Goal: Book appointment/travel/reservation

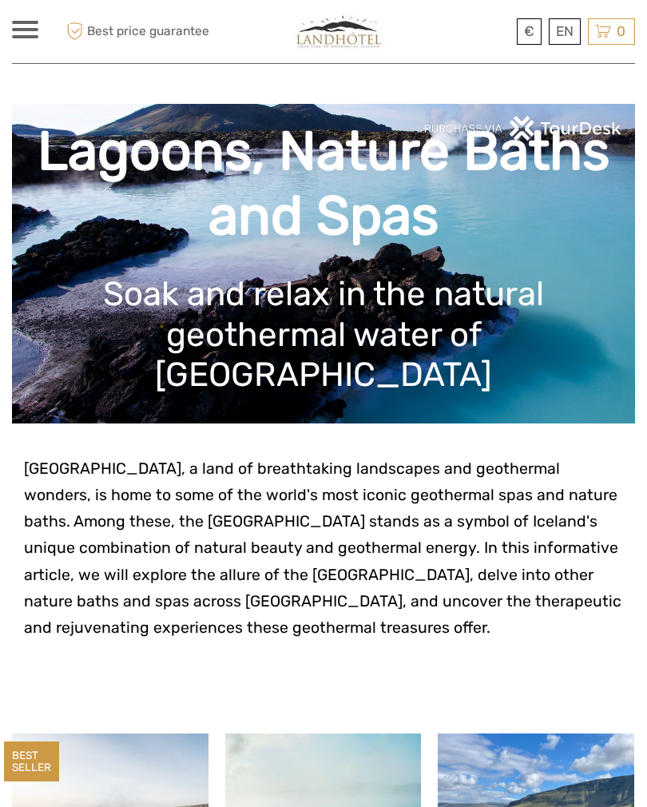
click at [291, 603] on span "Iceland, a land of breathtaking landscapes and geothermal wonders, is home to s…" at bounding box center [323, 548] width 598 height 177
click at [318, 634] on p "Iceland, a land of breathtaking landscapes and geothermal wonders, is home to s…" at bounding box center [324, 548] width 600 height 185
click at [267, 41] on div at bounding box center [351, 31] width 285 height 39
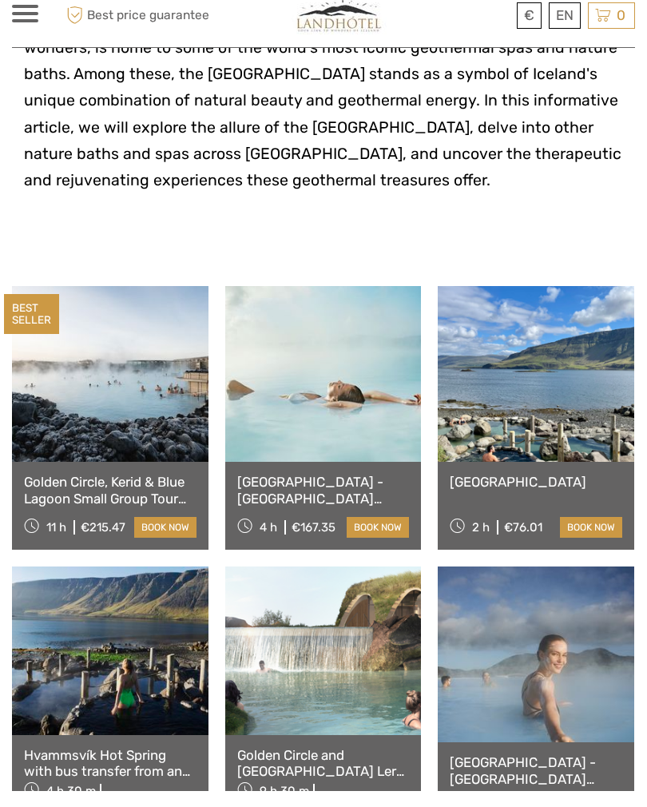
scroll to position [432, 0]
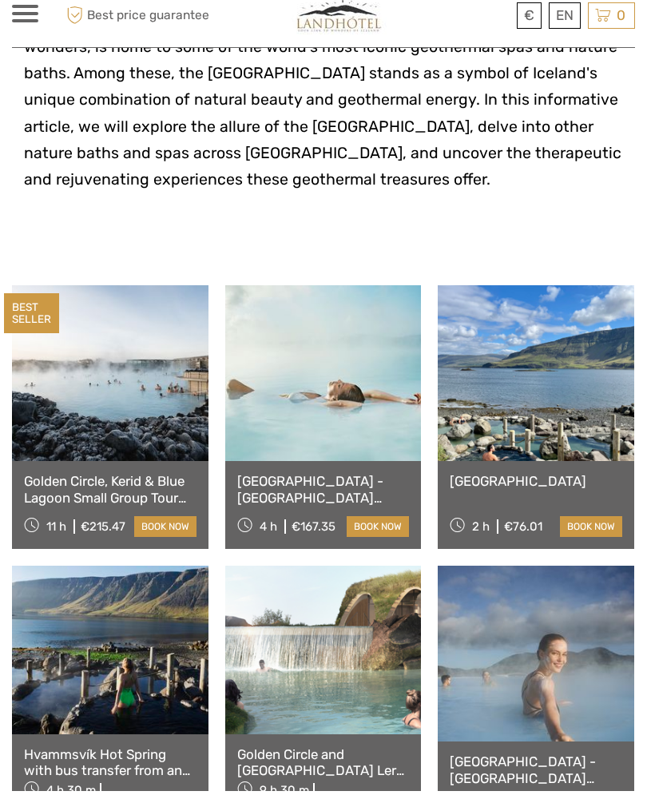
click at [96, 679] on link at bounding box center [110, 666] width 197 height 168
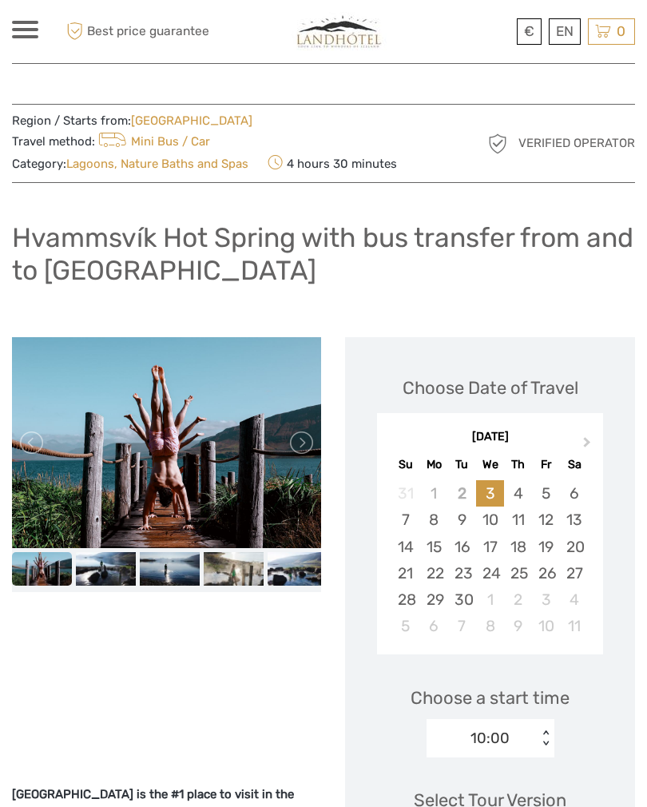
click at [314, 662] on div at bounding box center [166, 553] width 309 height 432
click at [297, 643] on div at bounding box center [166, 553] width 309 height 432
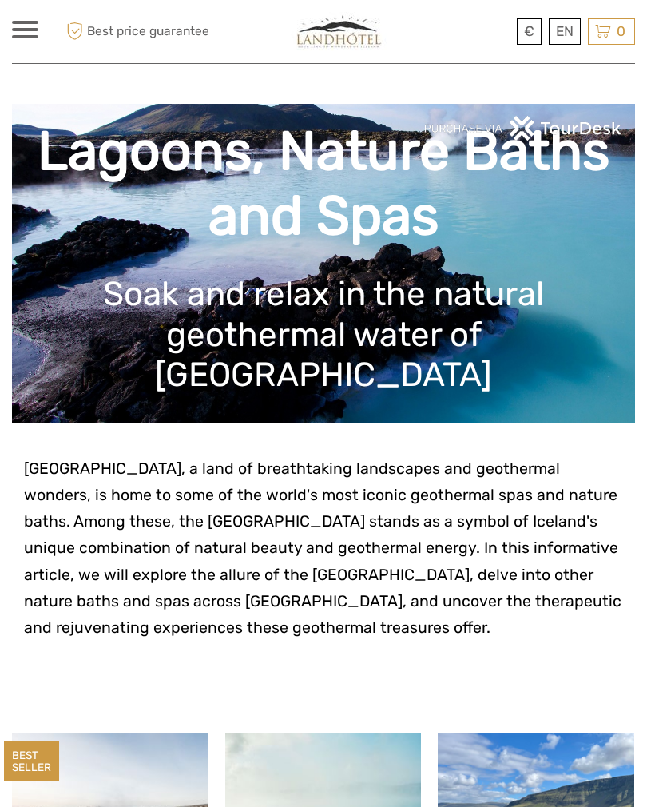
click at [301, 559] on p "Iceland, a land of breathtaking landscapes and geothermal wonders, is home to s…" at bounding box center [324, 548] width 600 height 185
click at [312, 666] on p at bounding box center [324, 654] width 600 height 26
click at [326, 675] on p at bounding box center [324, 680] width 600 height 26
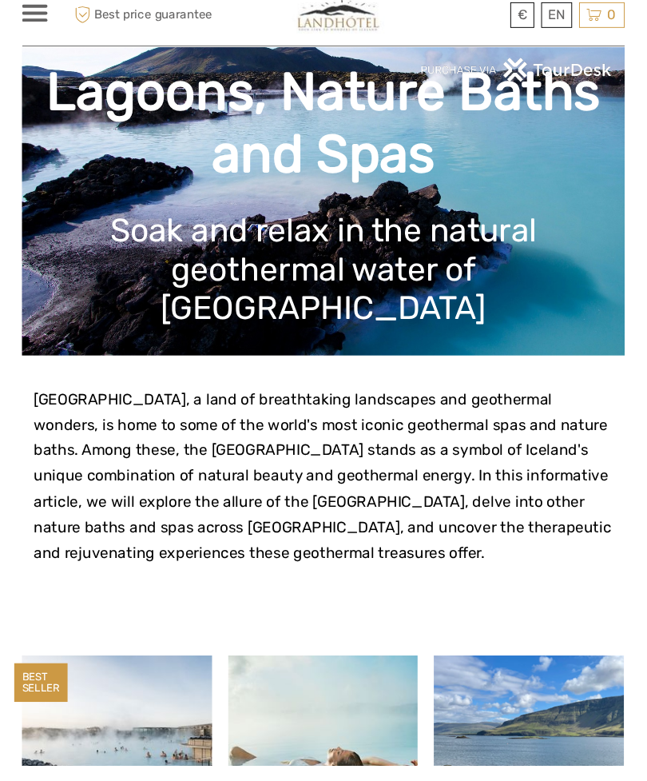
scroll to position [56, 0]
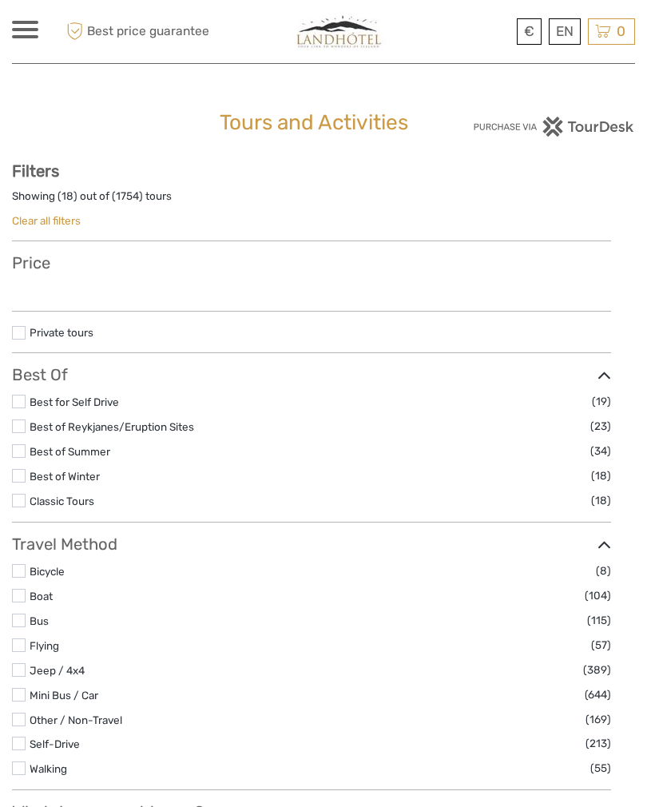
select select
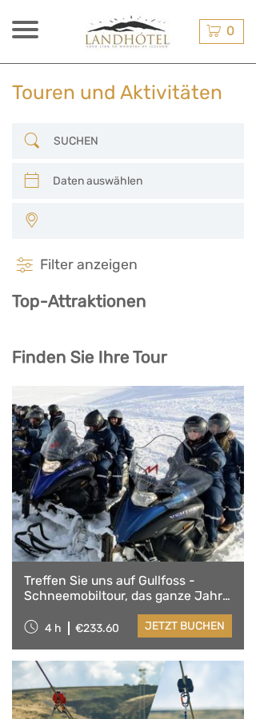
select select
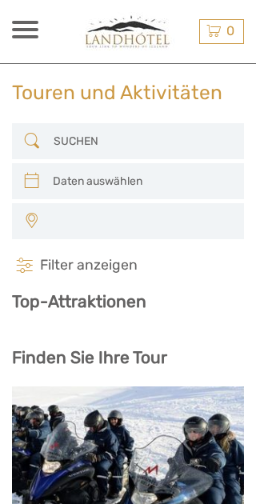
select select
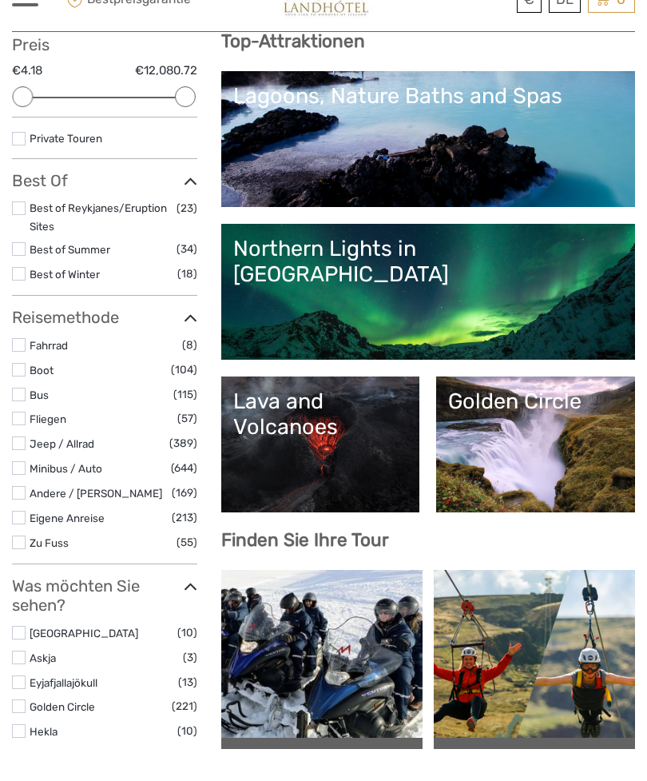
scroll to position [215, 0]
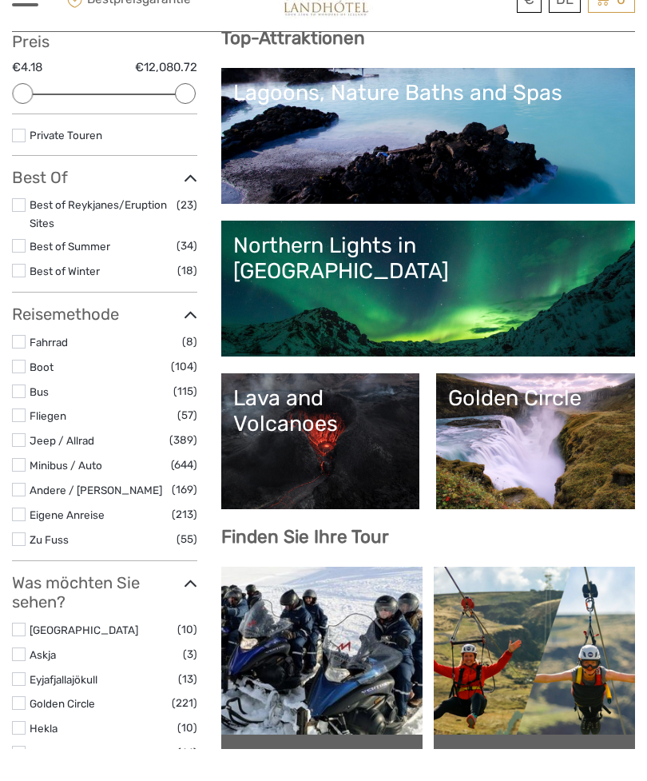
click at [255, 417] on link "Lava and Volcanoes" at bounding box center [320, 473] width 175 height 112
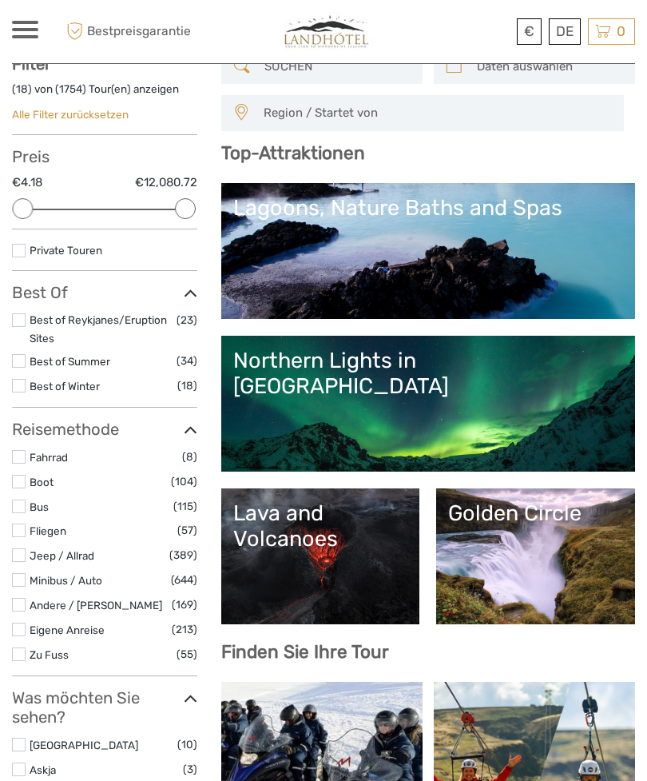
scroll to position [0, 0]
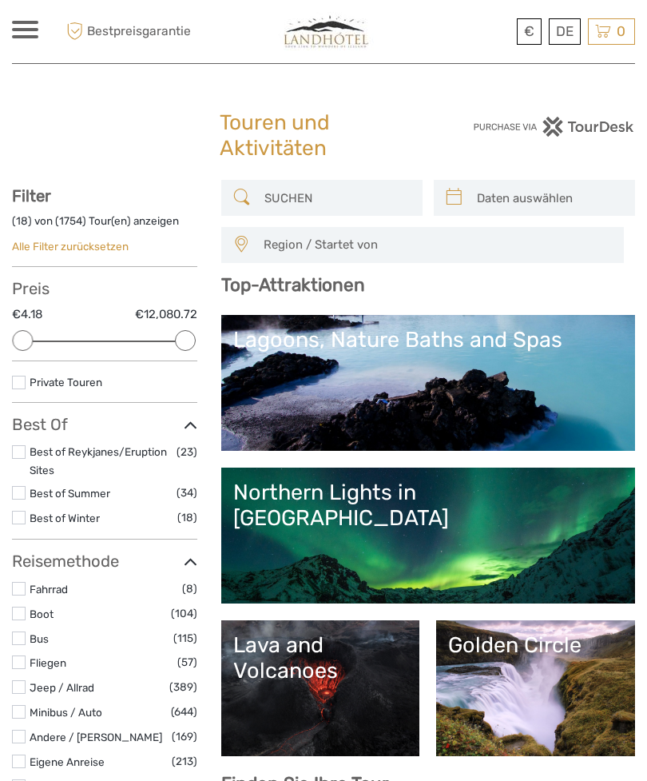
click at [0, 0] on link "Español" at bounding box center [0, 0] width 0 height 0
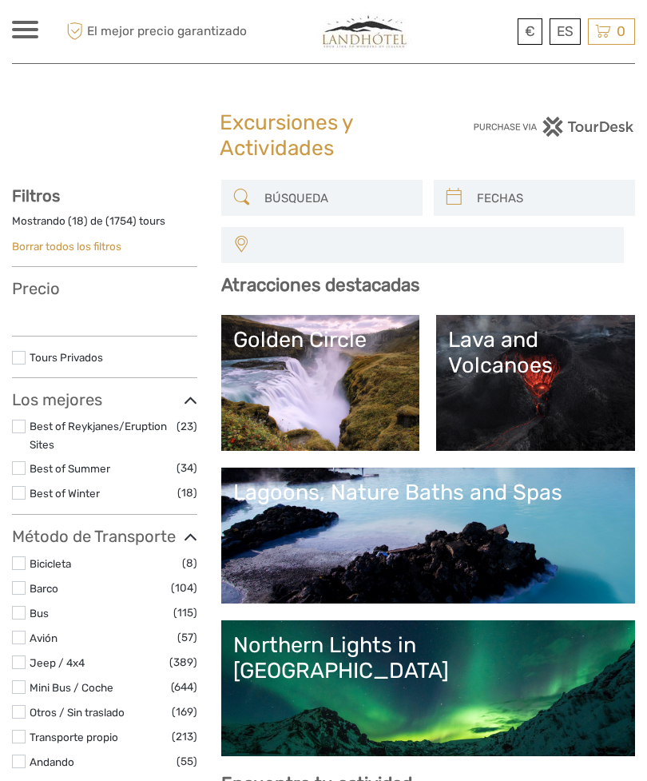
select select
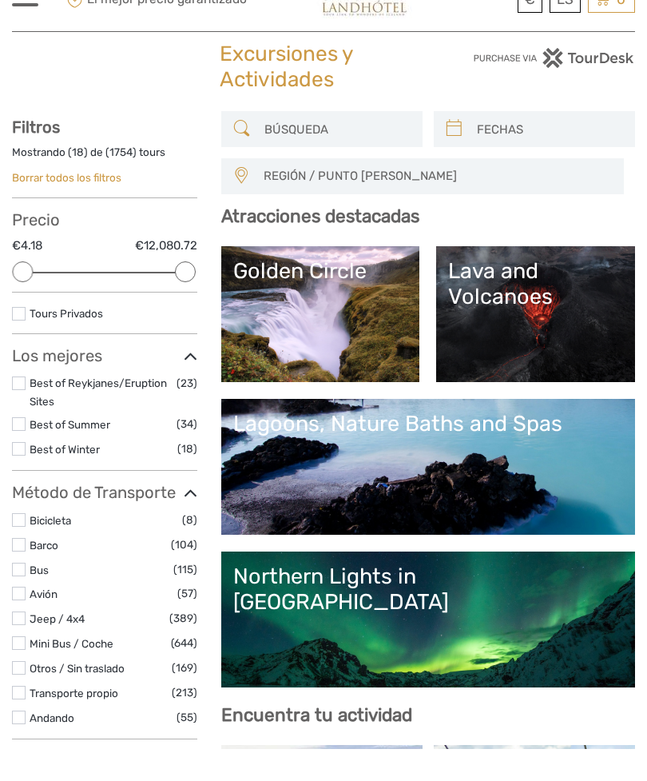
scroll to position [38, 0]
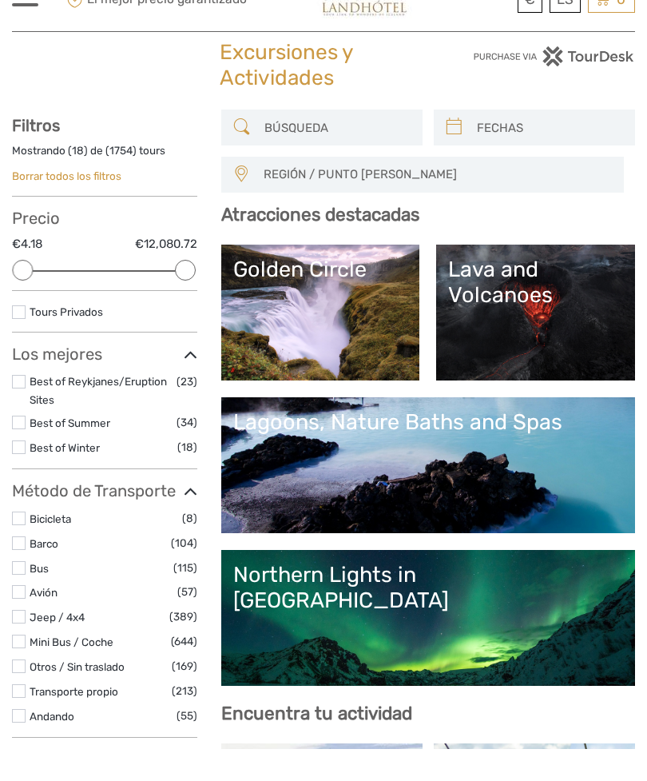
click at [17, 448] on label at bounding box center [19, 455] width 14 height 14
click at [0, 0] on input "checkbox" at bounding box center [0, 0] width 0 height 0
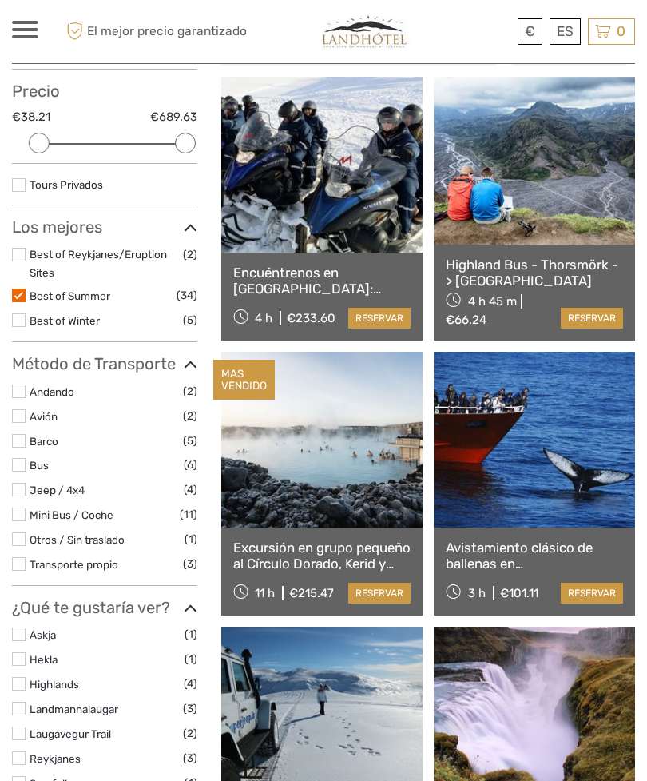
scroll to position [196, 0]
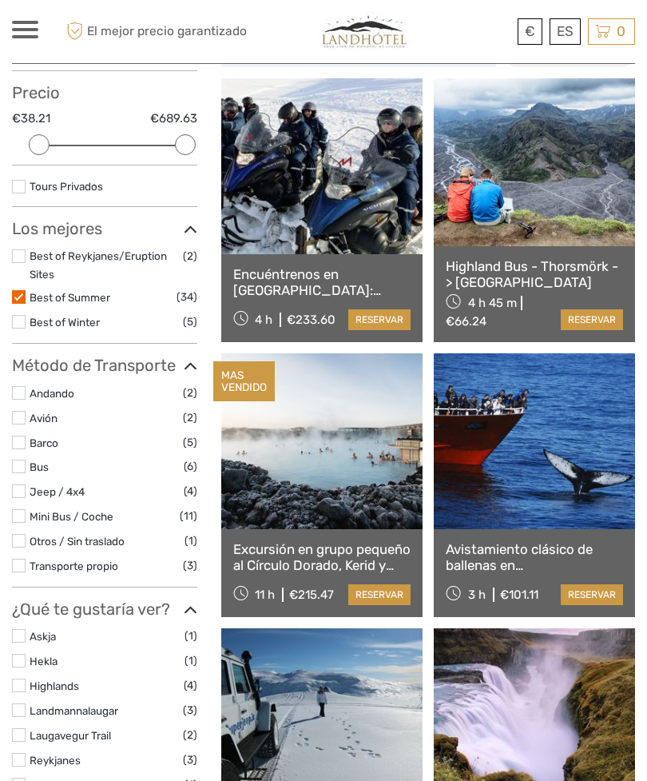
click at [23, 297] on label at bounding box center [19, 297] width 14 height 14
click at [0, 0] on input "checkbox" at bounding box center [0, 0] width 0 height 0
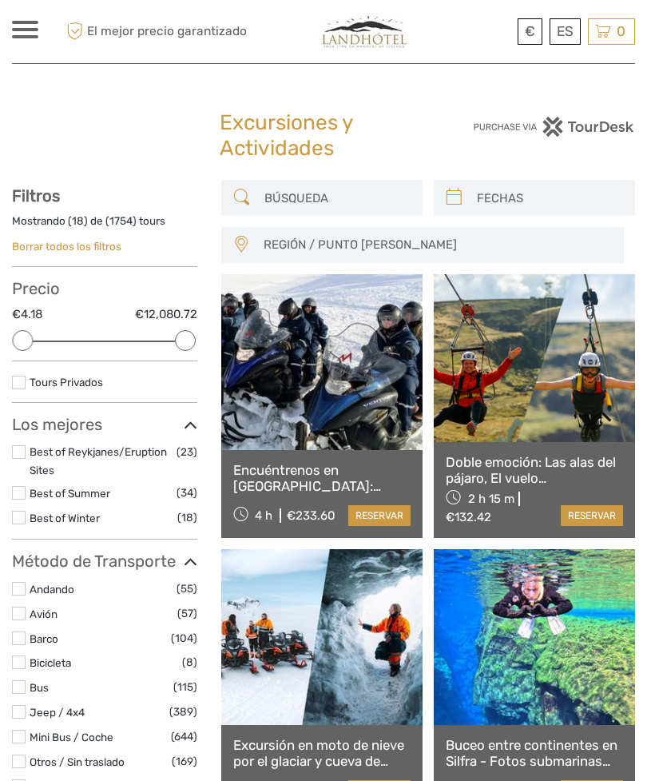
click at [453, 246] on span "REGIÓN / PUNTO DE PARTIDA" at bounding box center [437, 245] width 360 height 26
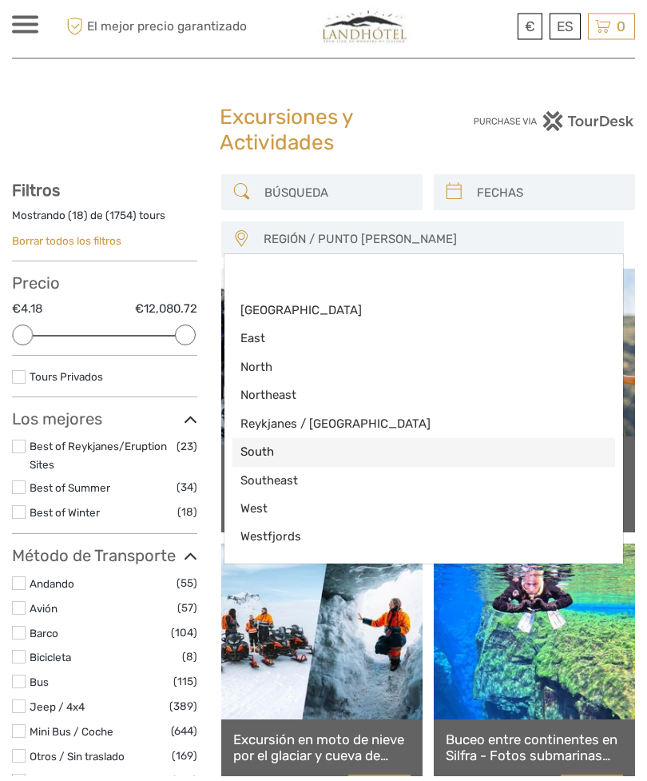
click at [266, 455] on span "South" at bounding box center [411, 457] width 340 height 17
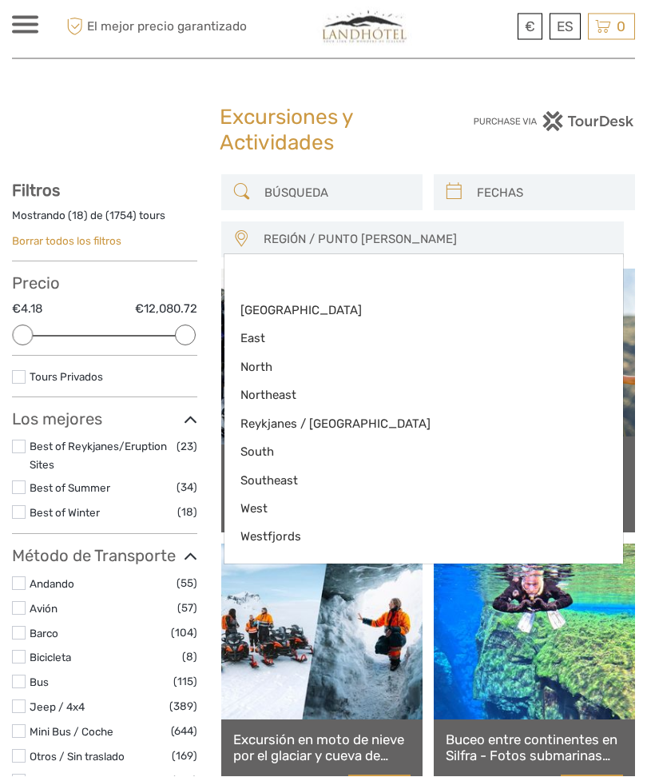
select select "South"
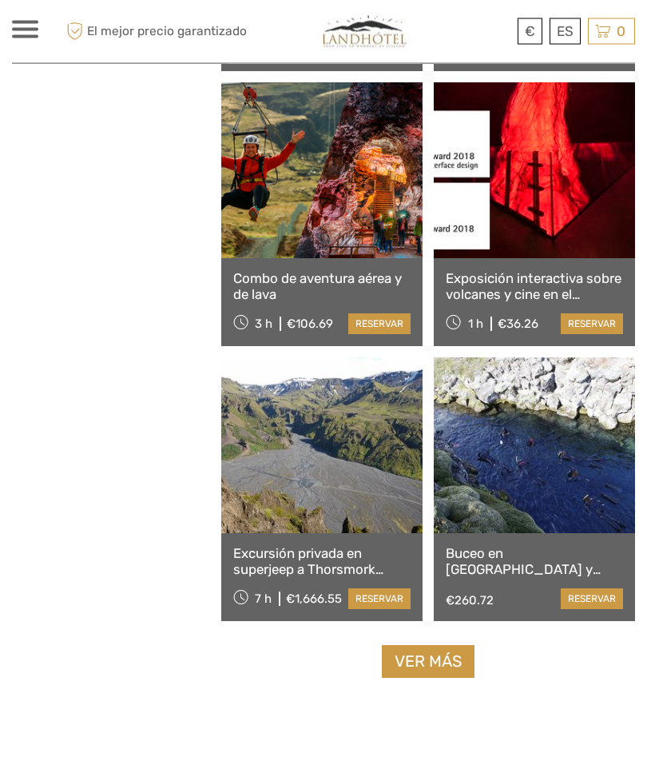
scroll to position [2117, 0]
click at [468, 660] on link "Ver más" at bounding box center [428, 661] width 93 height 33
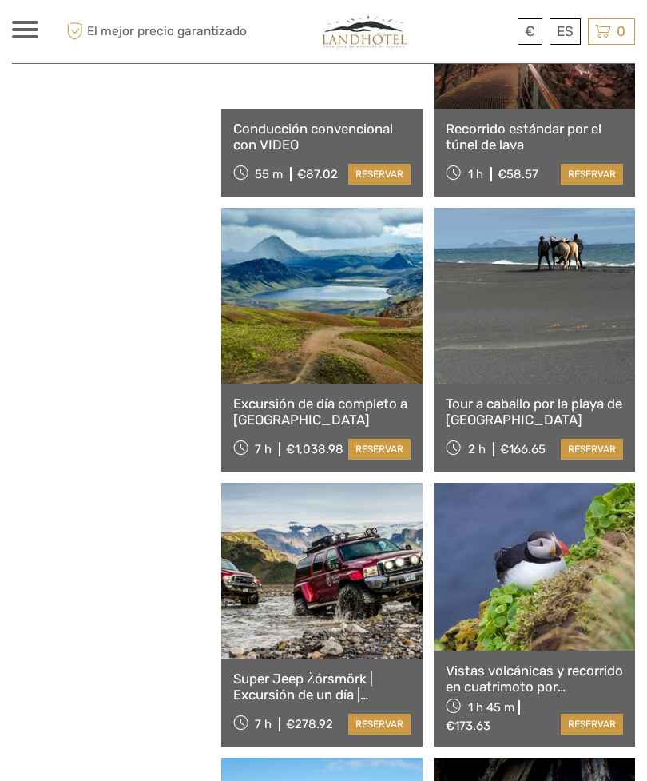
scroll to position [3918, 0]
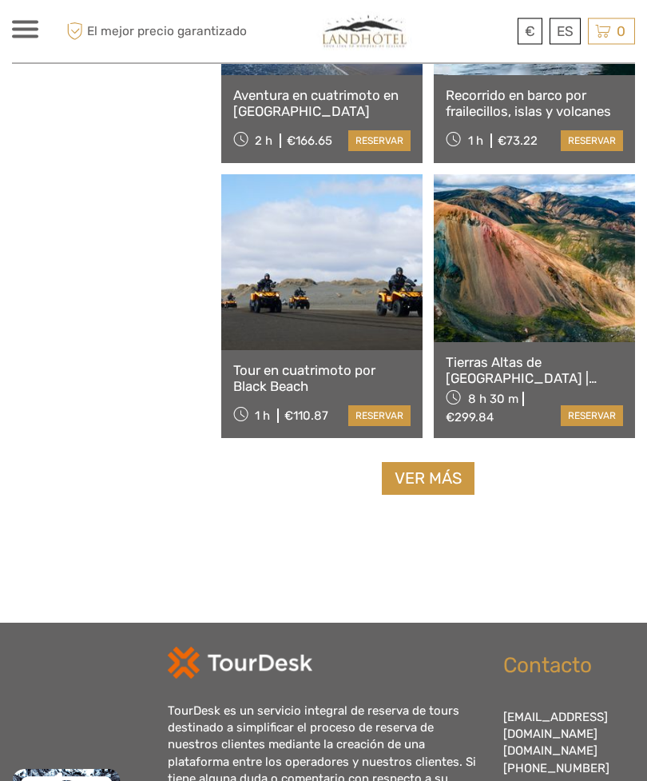
click at [447, 470] on link "Ver más" at bounding box center [428, 479] width 93 height 33
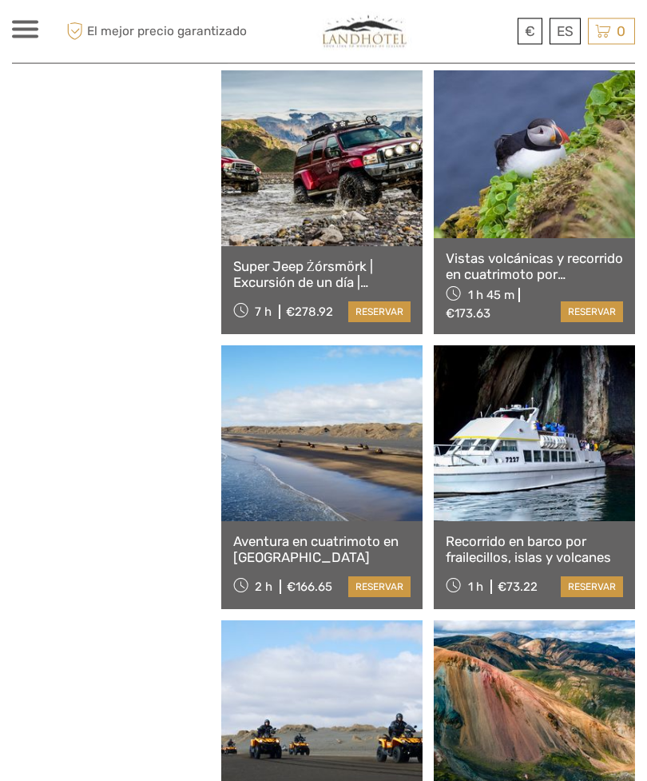
scroll to position [4329, 0]
click at [0, 0] on link "Español" at bounding box center [0, 0] width 0 height 0
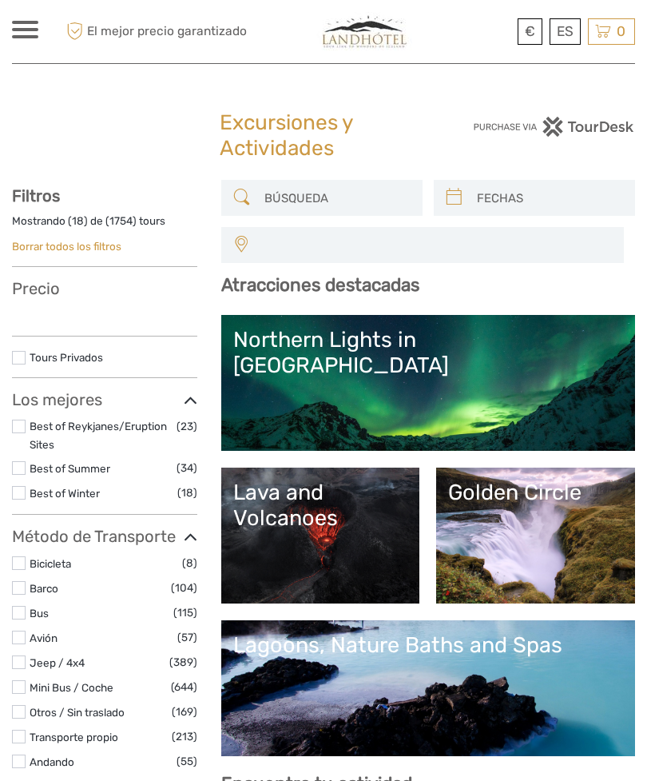
select select
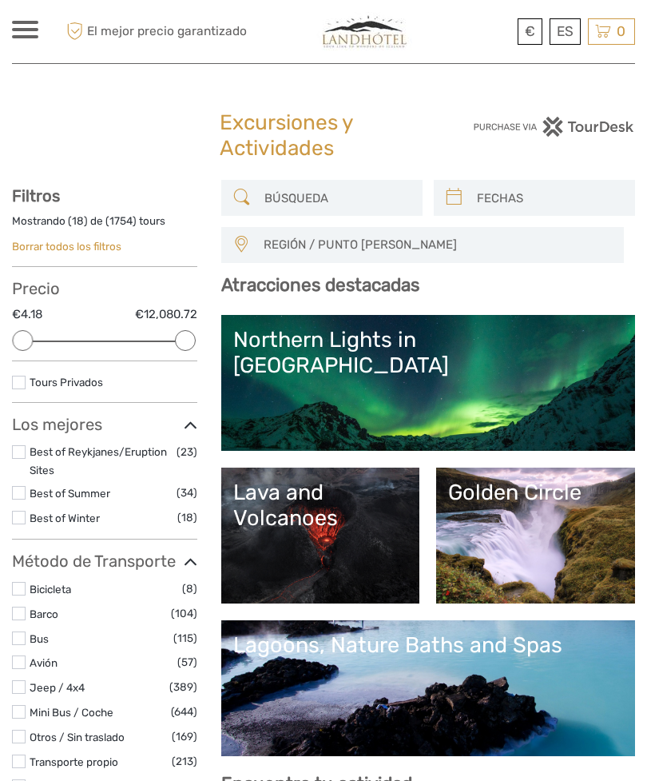
click at [0, 0] on link "English" at bounding box center [0, 0] width 0 height 0
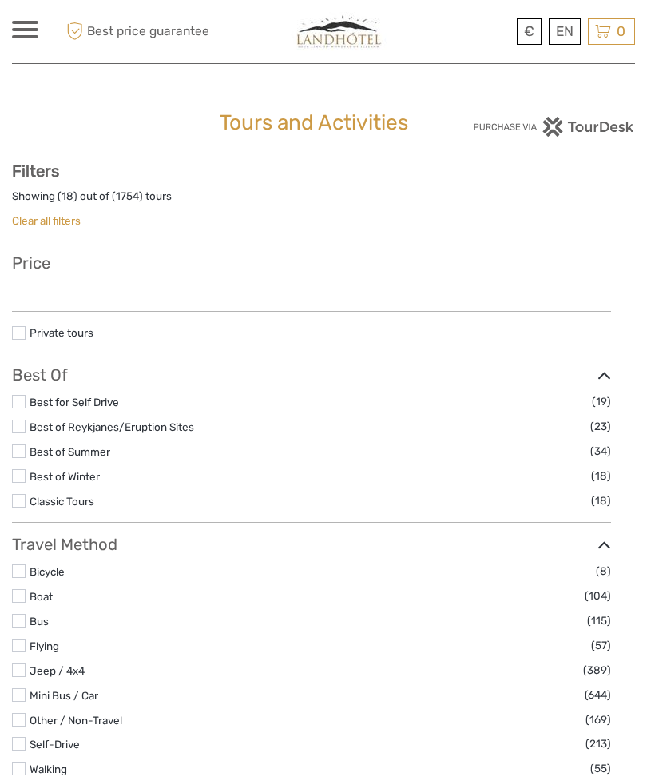
select select
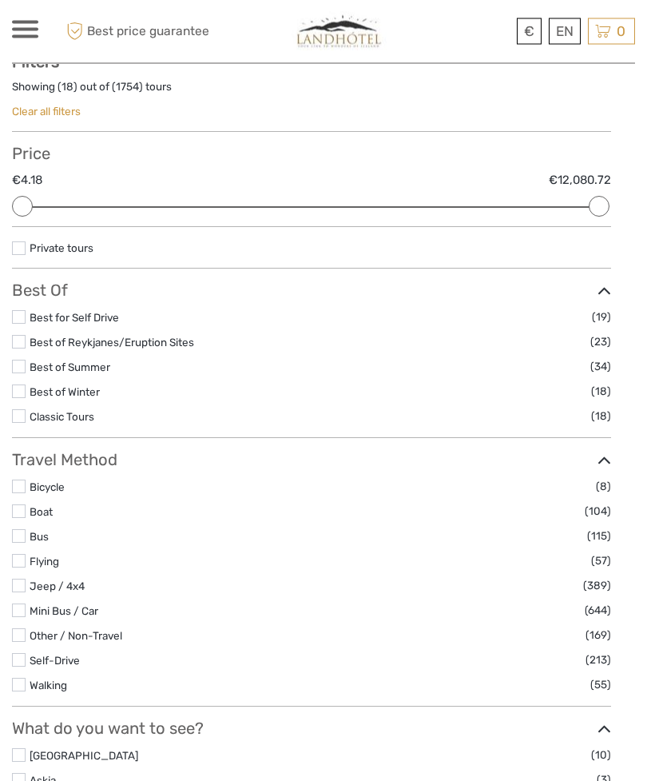
scroll to position [111, 0]
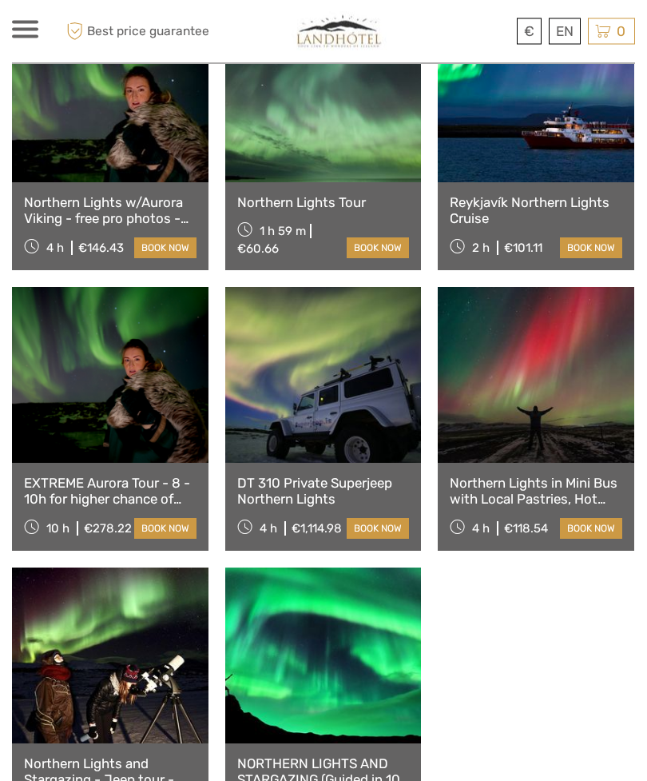
scroll to position [930, 0]
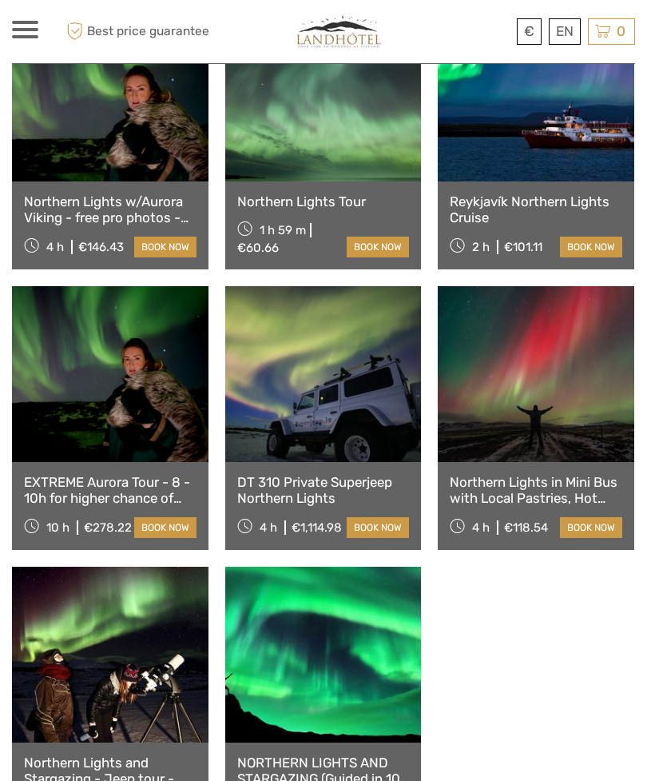
click at [261, 193] on link "Northern Lights Tour" at bounding box center [323, 201] width 173 height 16
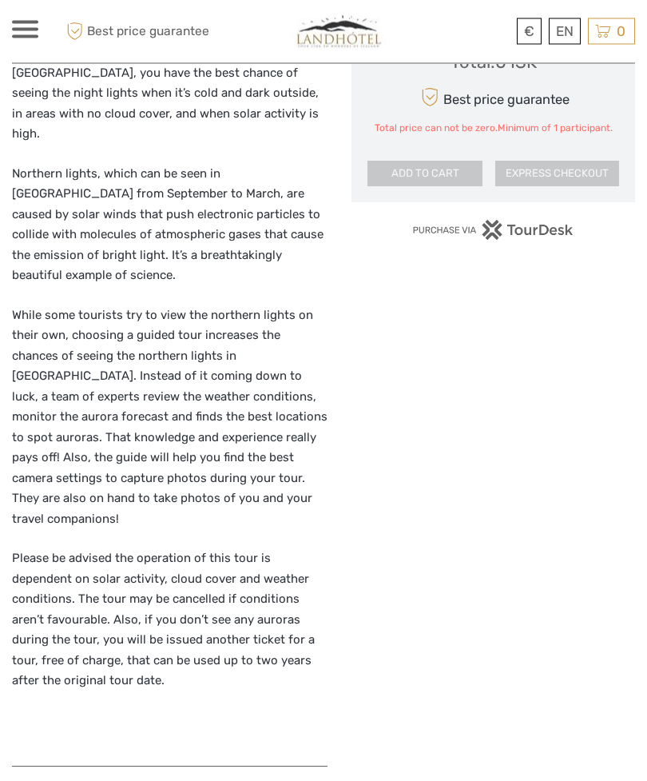
scroll to position [998, 0]
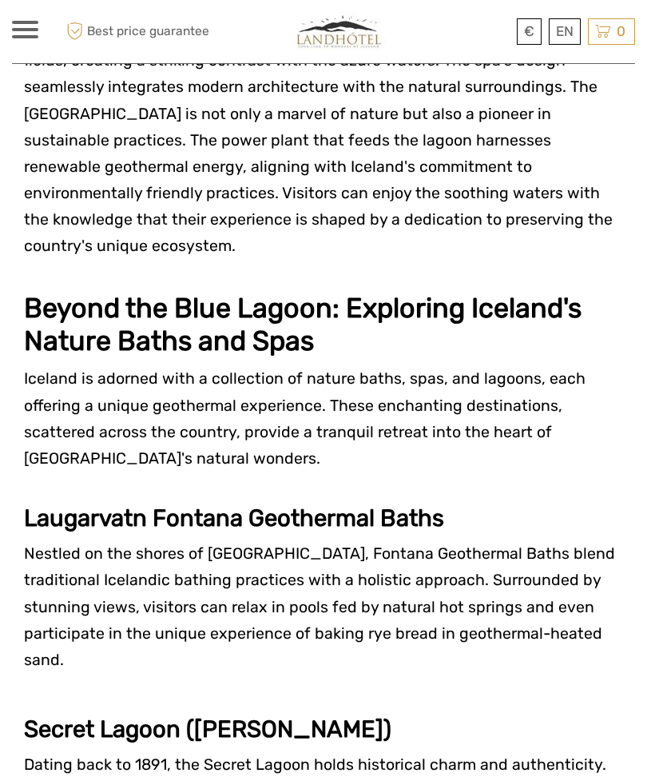
scroll to position [2807, 0]
